Goal: Task Accomplishment & Management: Use online tool/utility

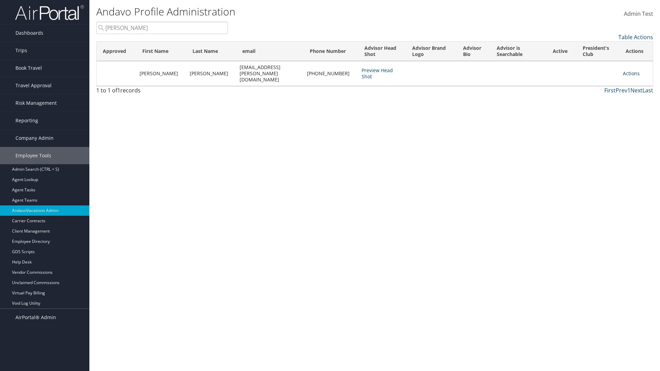
type input "[PERSON_NAME]"
click at [628, 70] on link "Actions" at bounding box center [631, 73] width 17 height 7
click at [598, 124] on link "Add to President's Club" at bounding box center [599, 124] width 75 height 12
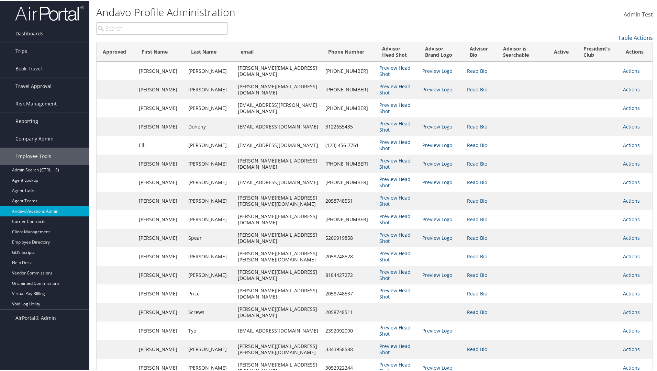
click at [162, 28] on input "search" at bounding box center [162, 28] width 132 height 12
type input "[PERSON_NAME]"
